Goal: Information Seeking & Learning: Learn about a topic

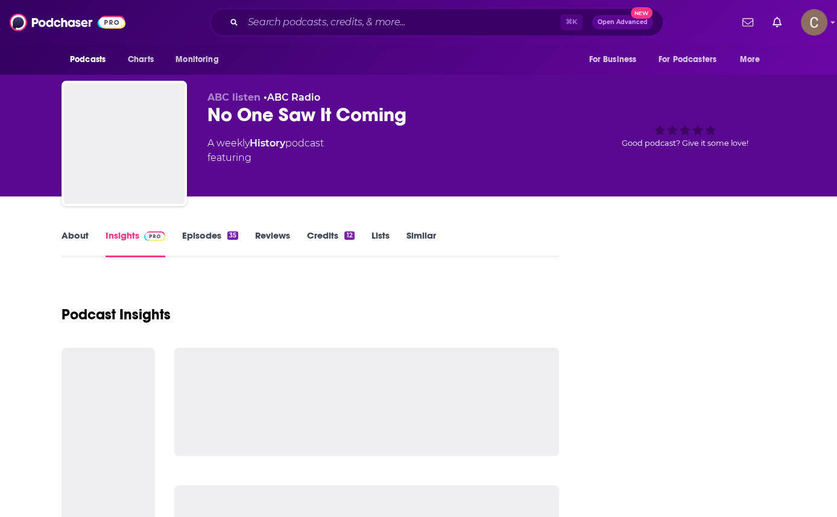
click at [348, 23] on input "Search podcasts, credits, & more..." at bounding box center [401, 22] width 317 height 19
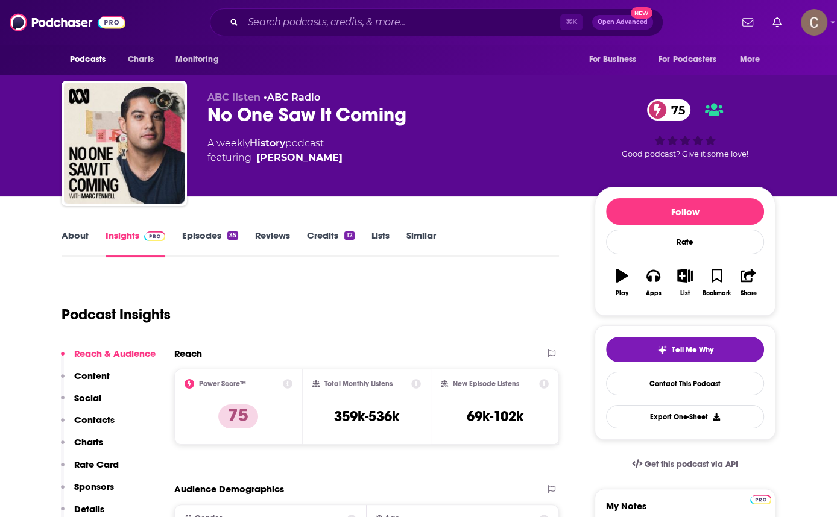
click at [317, 26] on input "Search podcasts, credits, & more..." at bounding box center [401, 22] width 317 height 19
click at [367, 19] on input "Search podcasts, credits, & more..." at bounding box center [401, 22] width 317 height 19
type input "Dr Louise Newson Podcast"
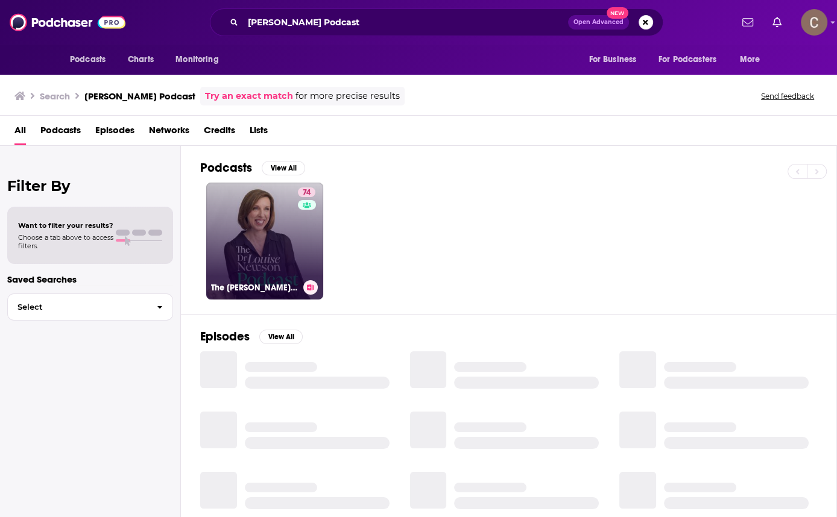
click at [249, 235] on link "74 The Dr Louise Newson Podcast" at bounding box center [264, 241] width 117 height 117
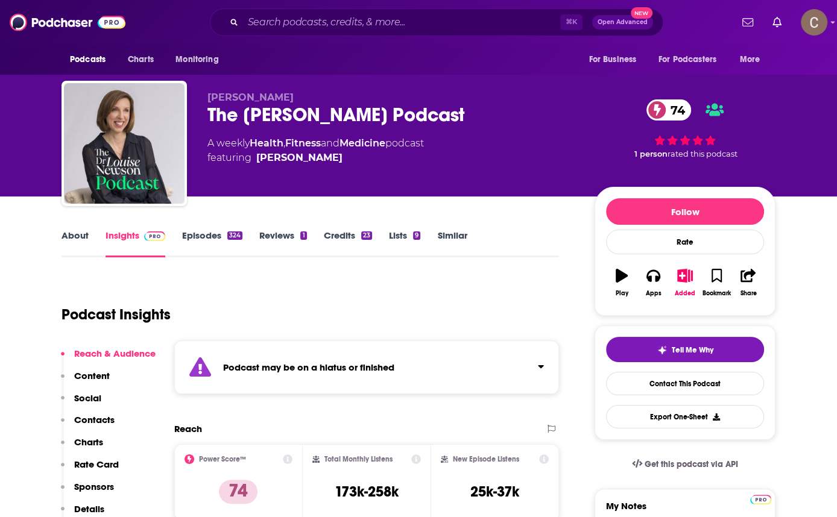
click at [424, 364] on div "Podcast may be on a hiatus or finished" at bounding box center [366, 368] width 385 height 54
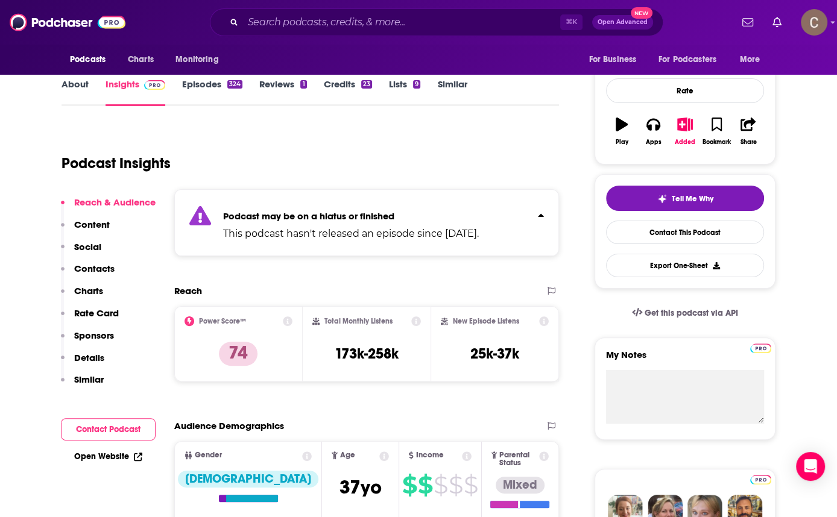
scroll to position [137, 0]
